Goal: Find specific page/section: Find specific page/section

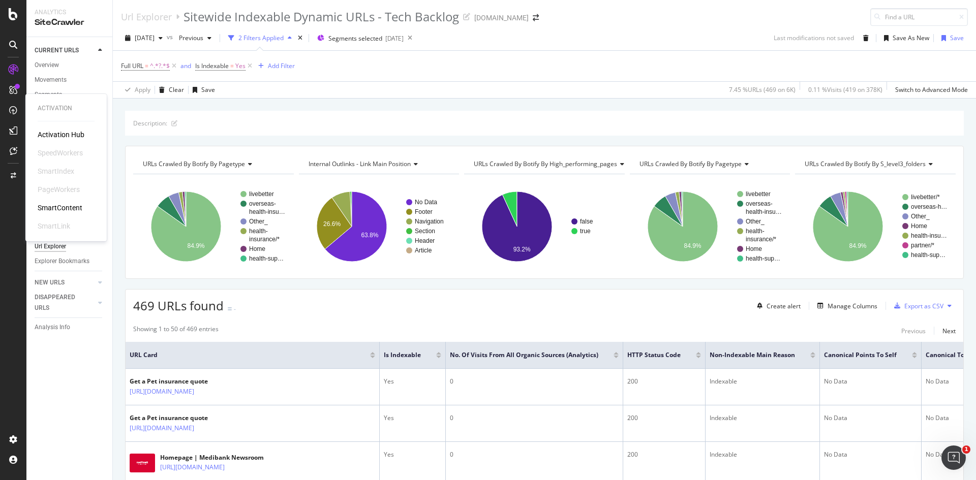
click at [64, 207] on div "SmartContent" at bounding box center [60, 208] width 45 height 10
